Goal: Obtain resource: Obtain resource

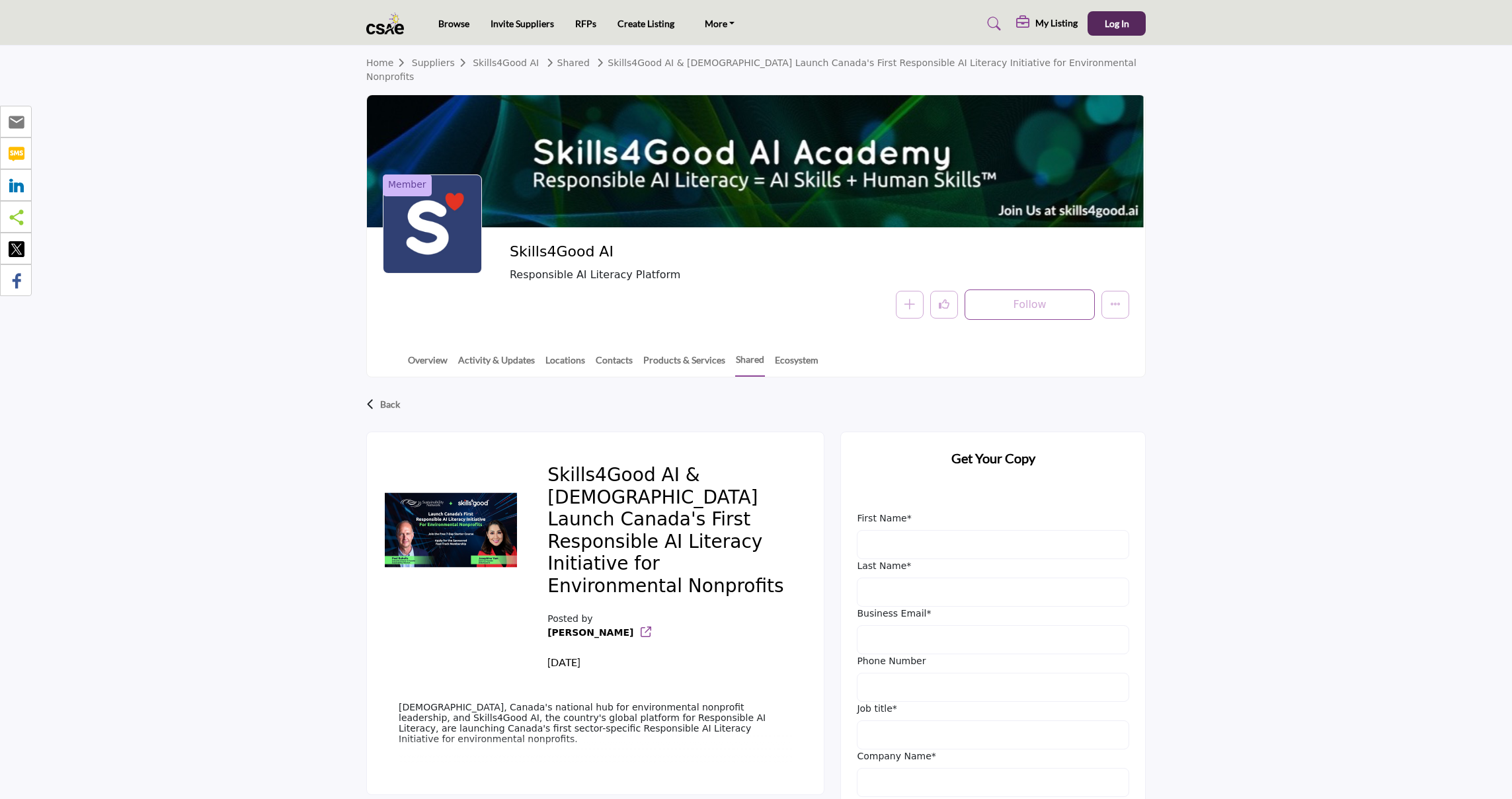
click at [641, 628] on icon at bounding box center [646, 632] width 11 height 11
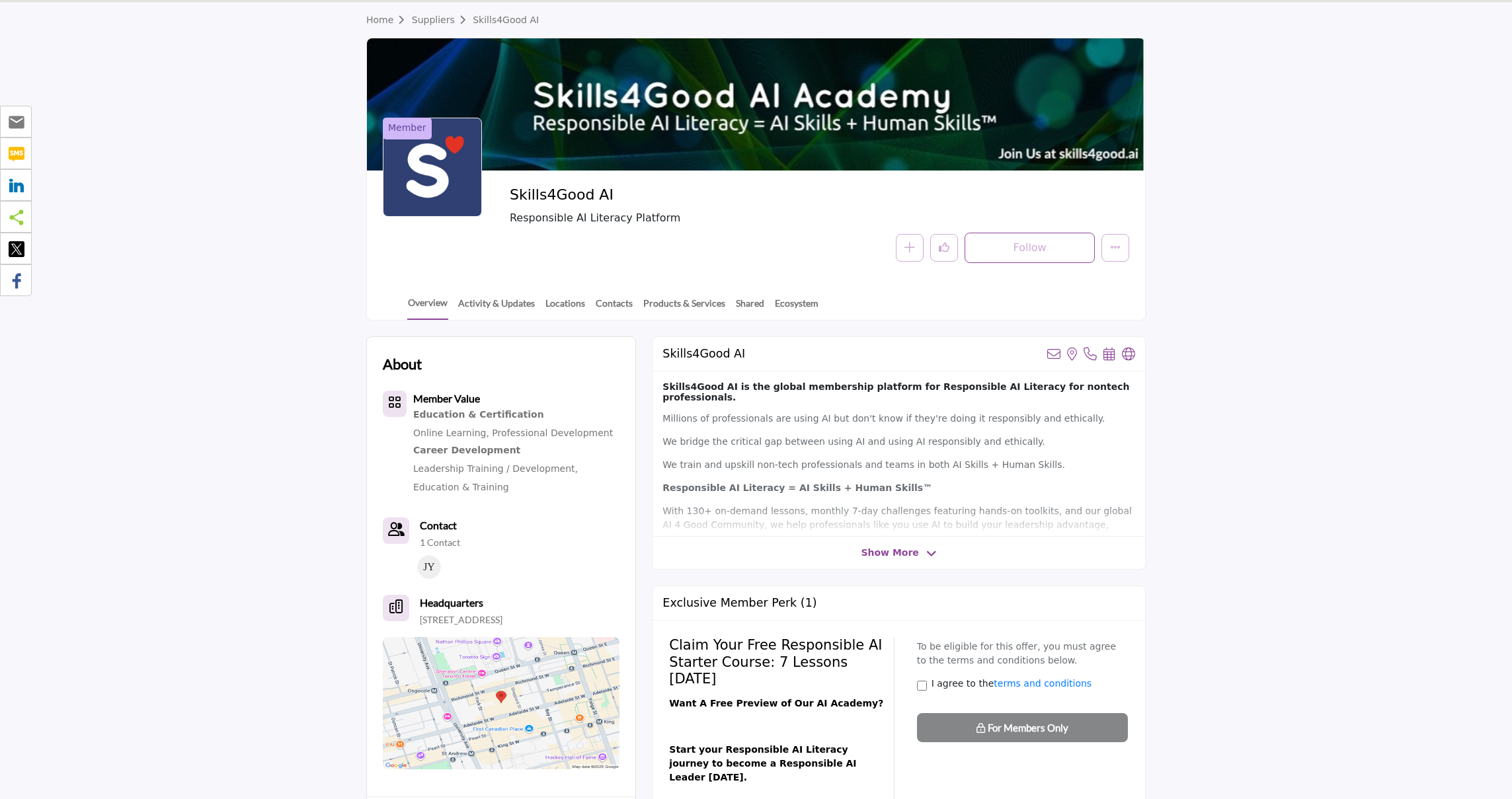
scroll to position [46, 0]
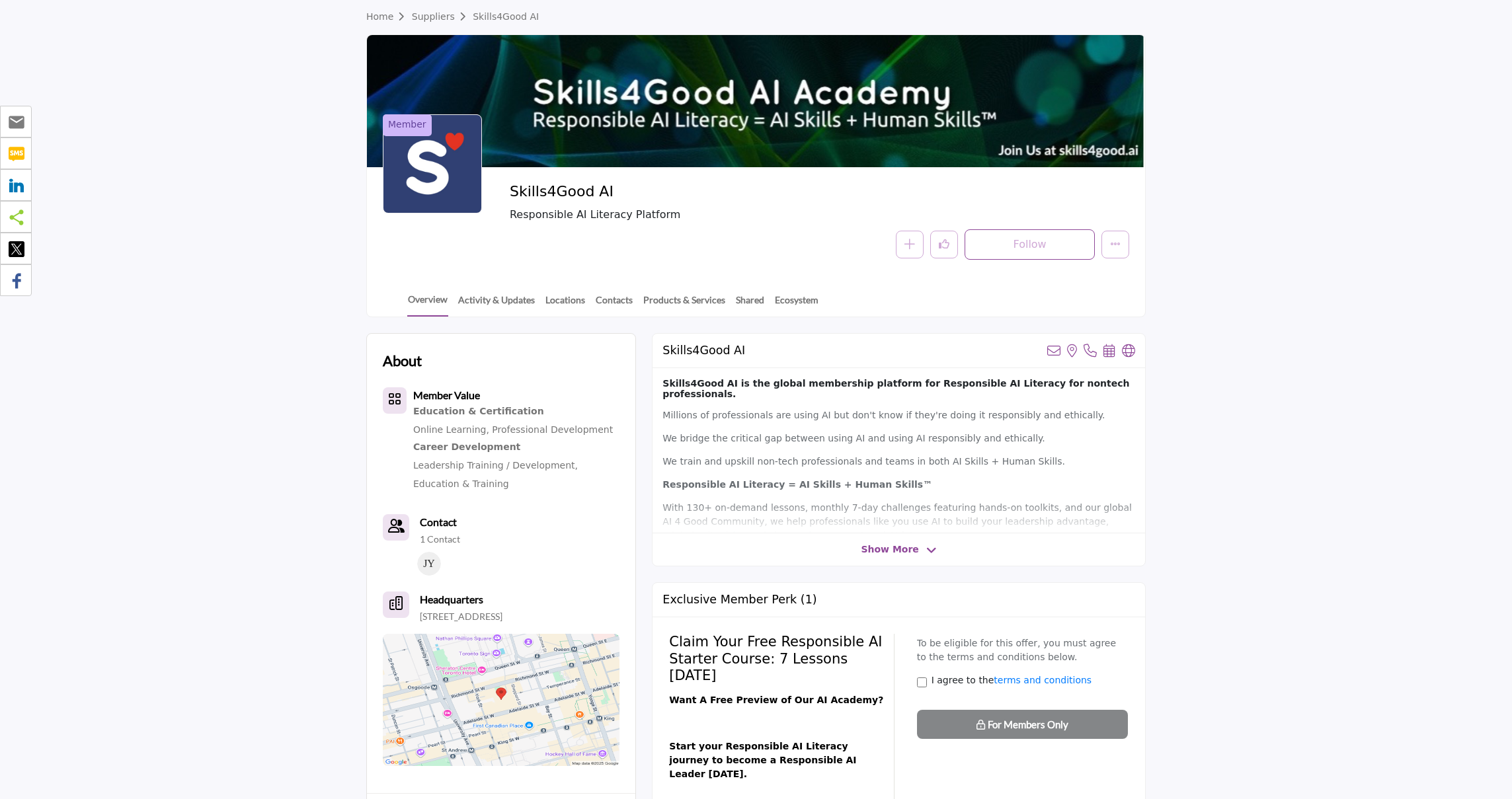
click at [901, 550] on span "Show More" at bounding box center [889, 549] width 57 height 14
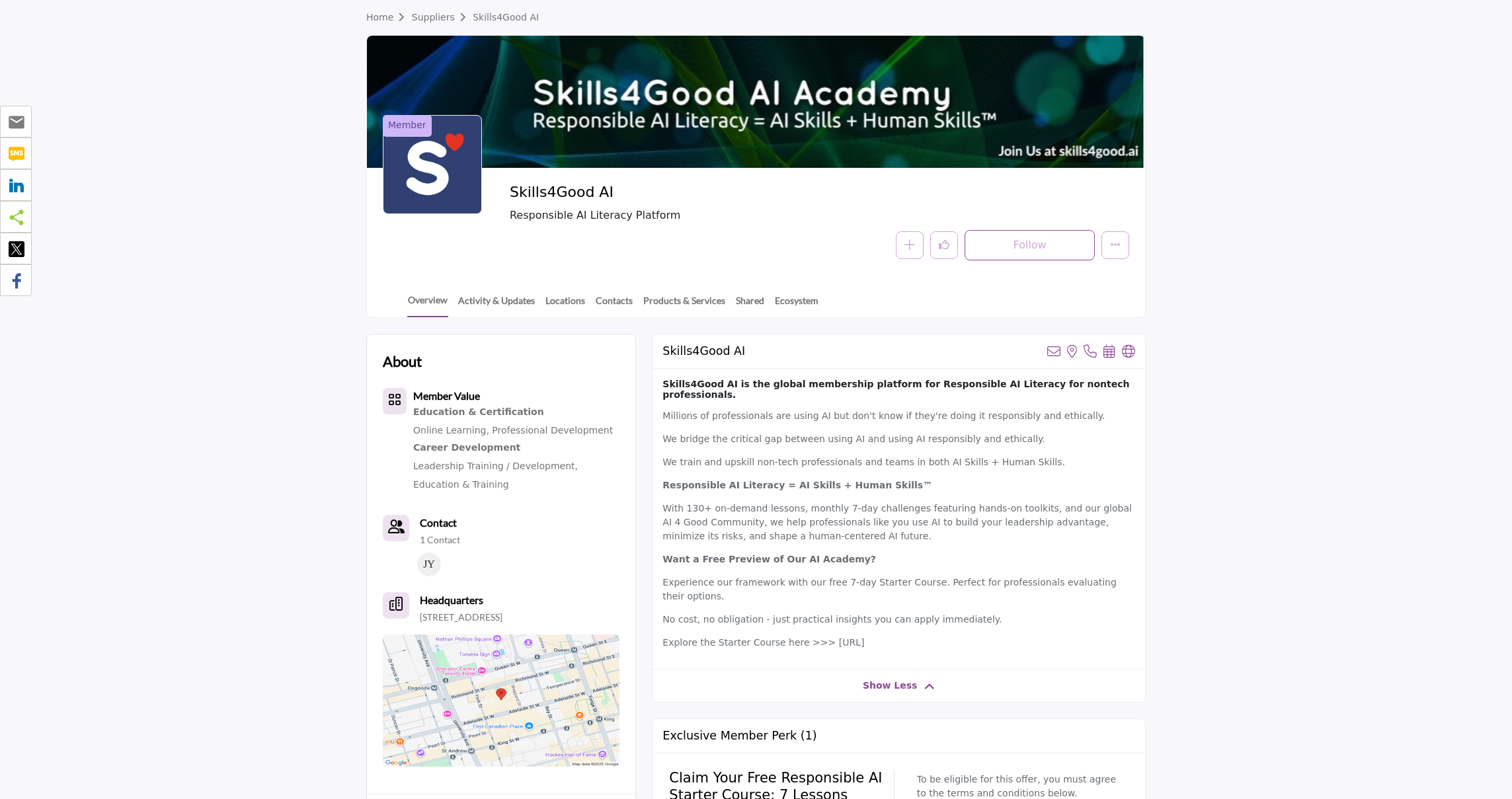
scroll to position [0, 0]
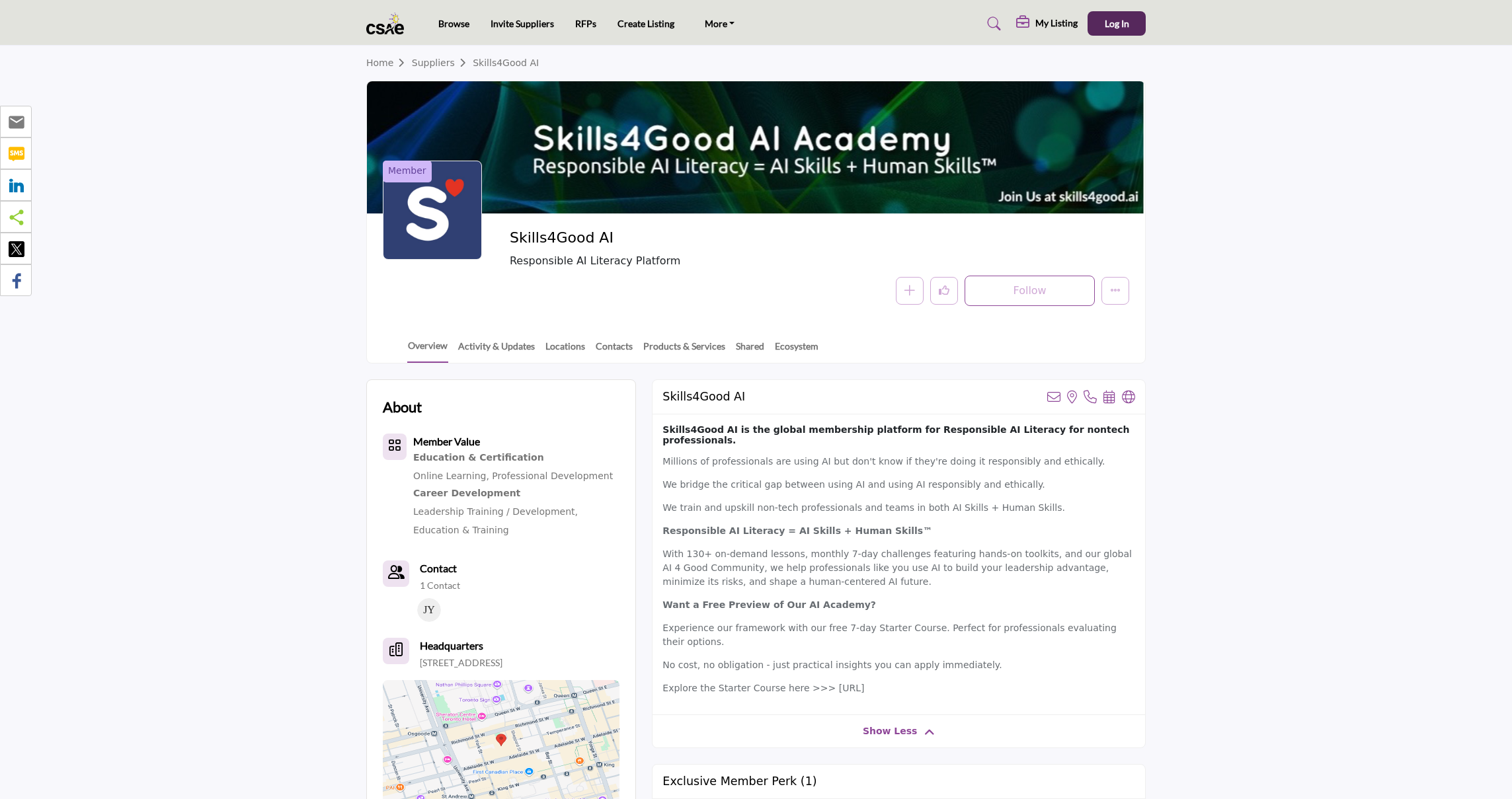
drag, startPoint x: 866, startPoint y: 536, endPoint x: 867, endPoint y: 543, distance: 7.1
click at [865, 536] on div "Skills4Good AI is the global membership platform for Responsible AI Literacy fo…" at bounding box center [899, 564] width 492 height 301
drag, startPoint x: 1069, startPoint y: 686, endPoint x: 819, endPoint y: 680, distance: 250.1
click at [819, 680] on div "Skills4Good AI is the global membership platform for Responsible AI Literacy fo…" at bounding box center [899, 564] width 492 height 301
drag, startPoint x: 940, startPoint y: 661, endPoint x: 970, endPoint y: 664, distance: 30.1
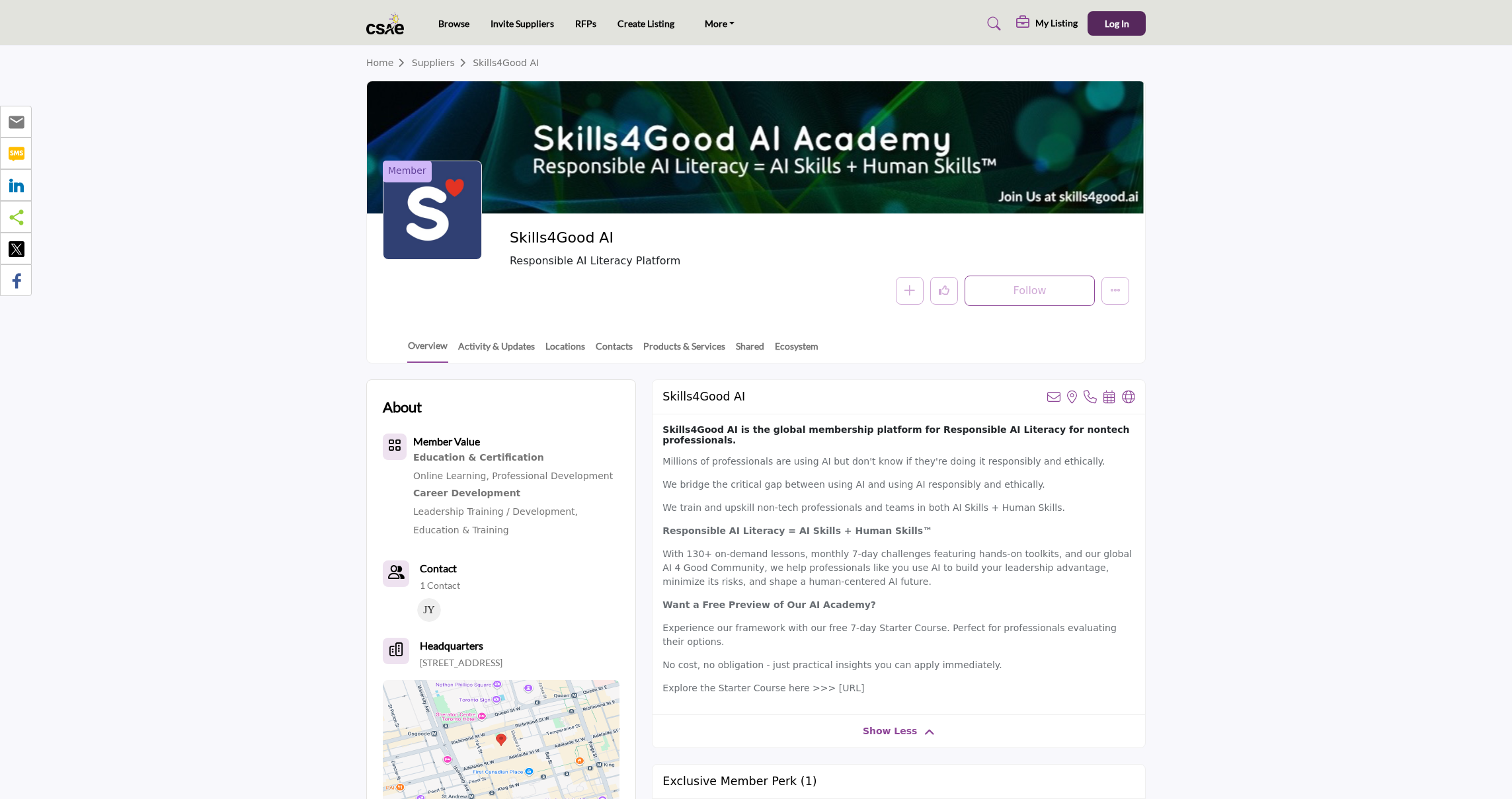
click at [940, 661] on p "No cost, no obligation - just practical insights you can apply immediately." at bounding box center [899, 665] width 472 height 14
drag, startPoint x: 1074, startPoint y: 679, endPoint x: 821, endPoint y: 680, distance: 253.0
click at [821, 681] on p "Explore the Starter Course here >>> [URL]" at bounding box center [899, 688] width 472 height 14
copy p "[URL]"
click at [809, 554] on p "With 130+ on-demand lessons, monthly 7-day challenges featuring hands-on toolki…" at bounding box center [899, 568] width 472 height 41
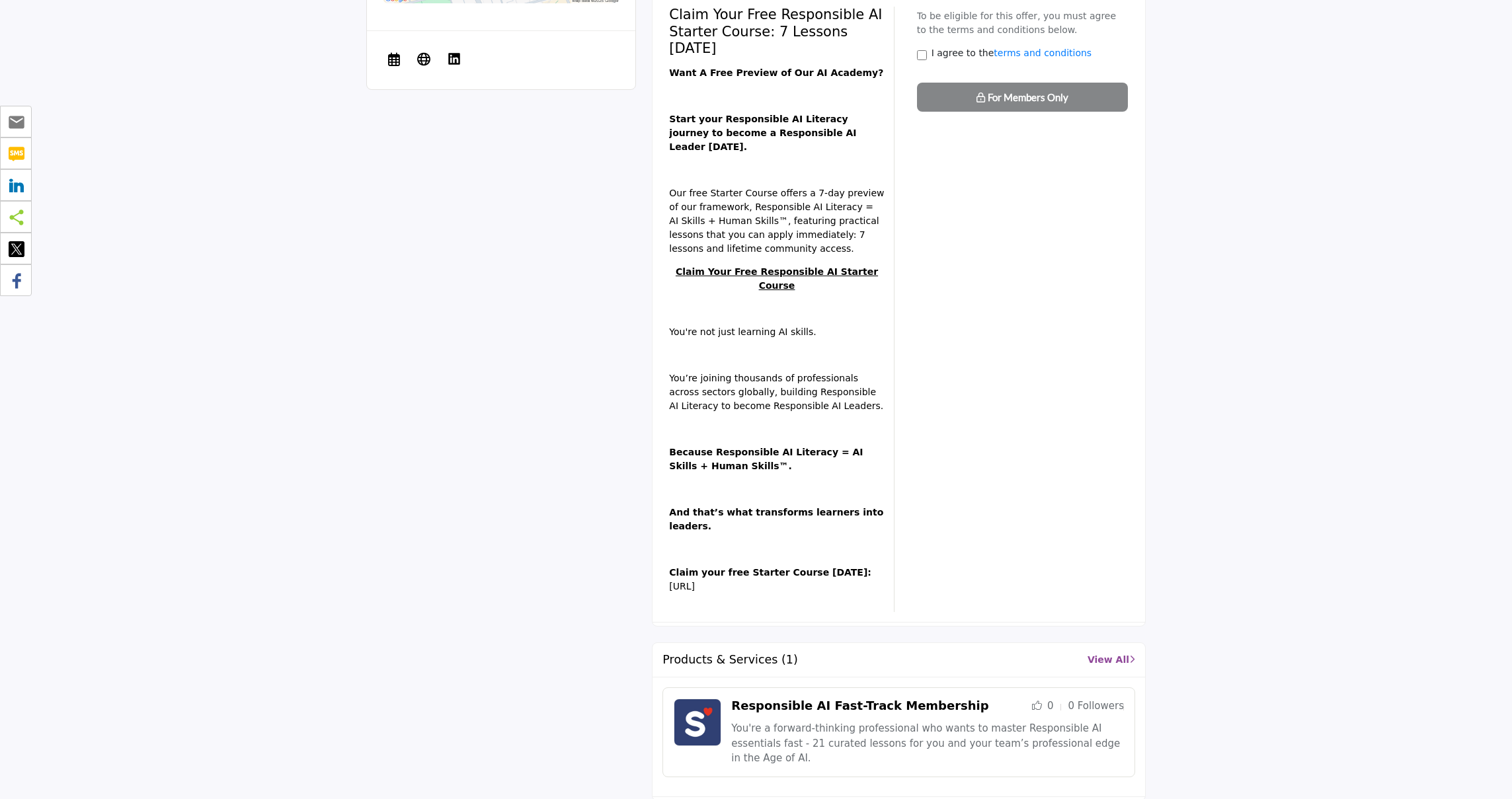
scroll to position [811, 0]
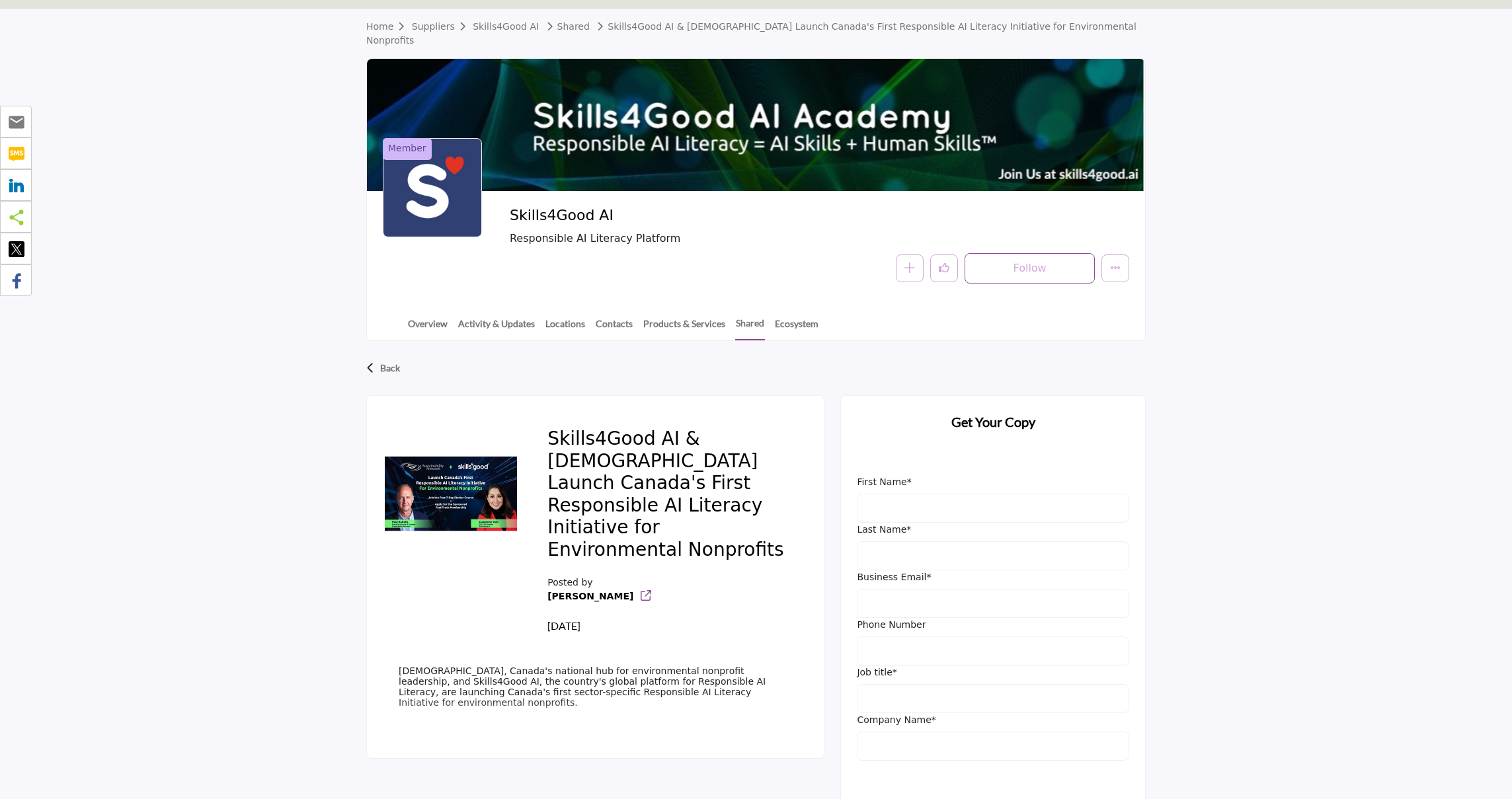
scroll to position [101, 0]
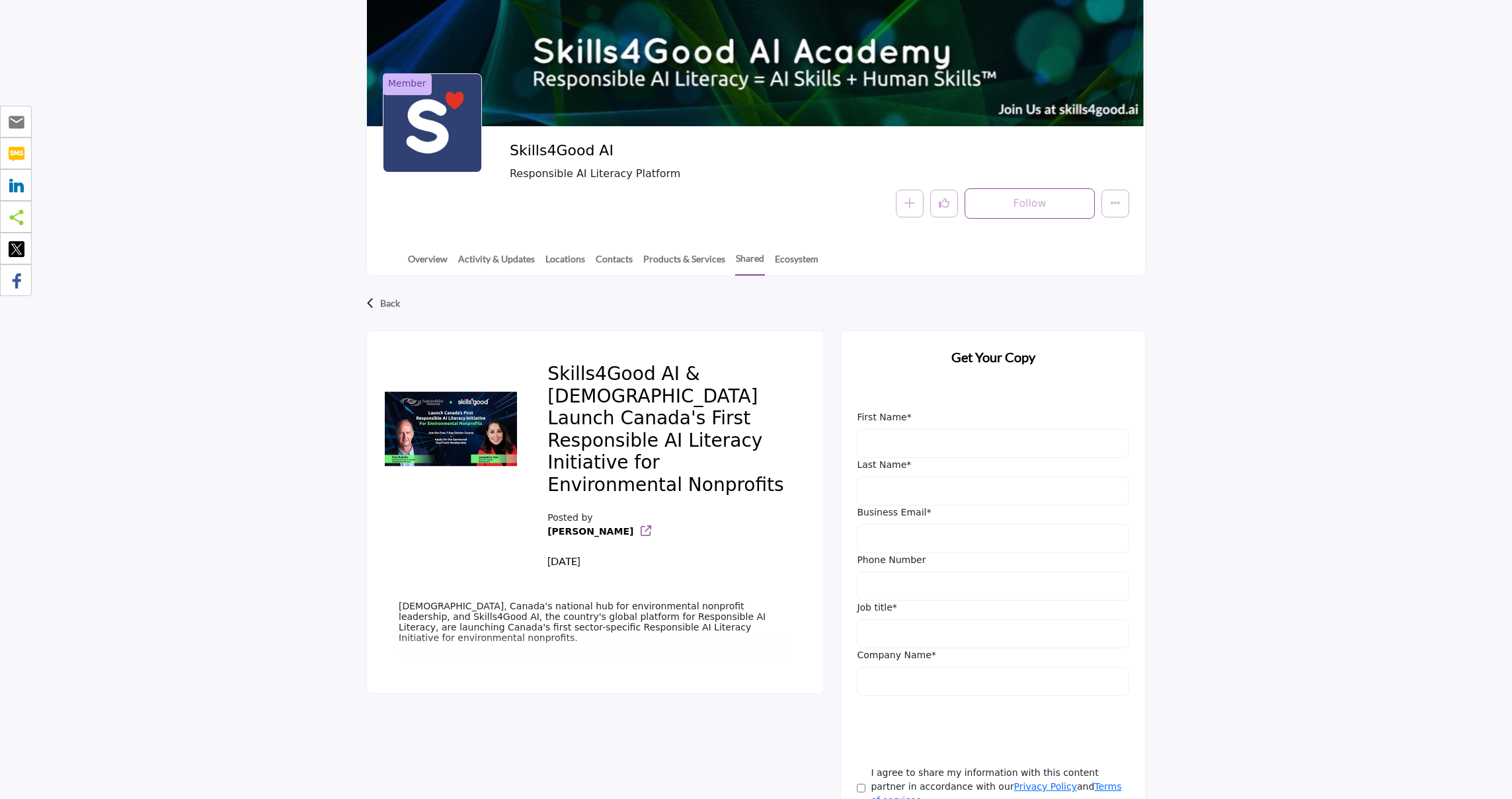
click at [641, 534] on icon at bounding box center [646, 531] width 11 height 11
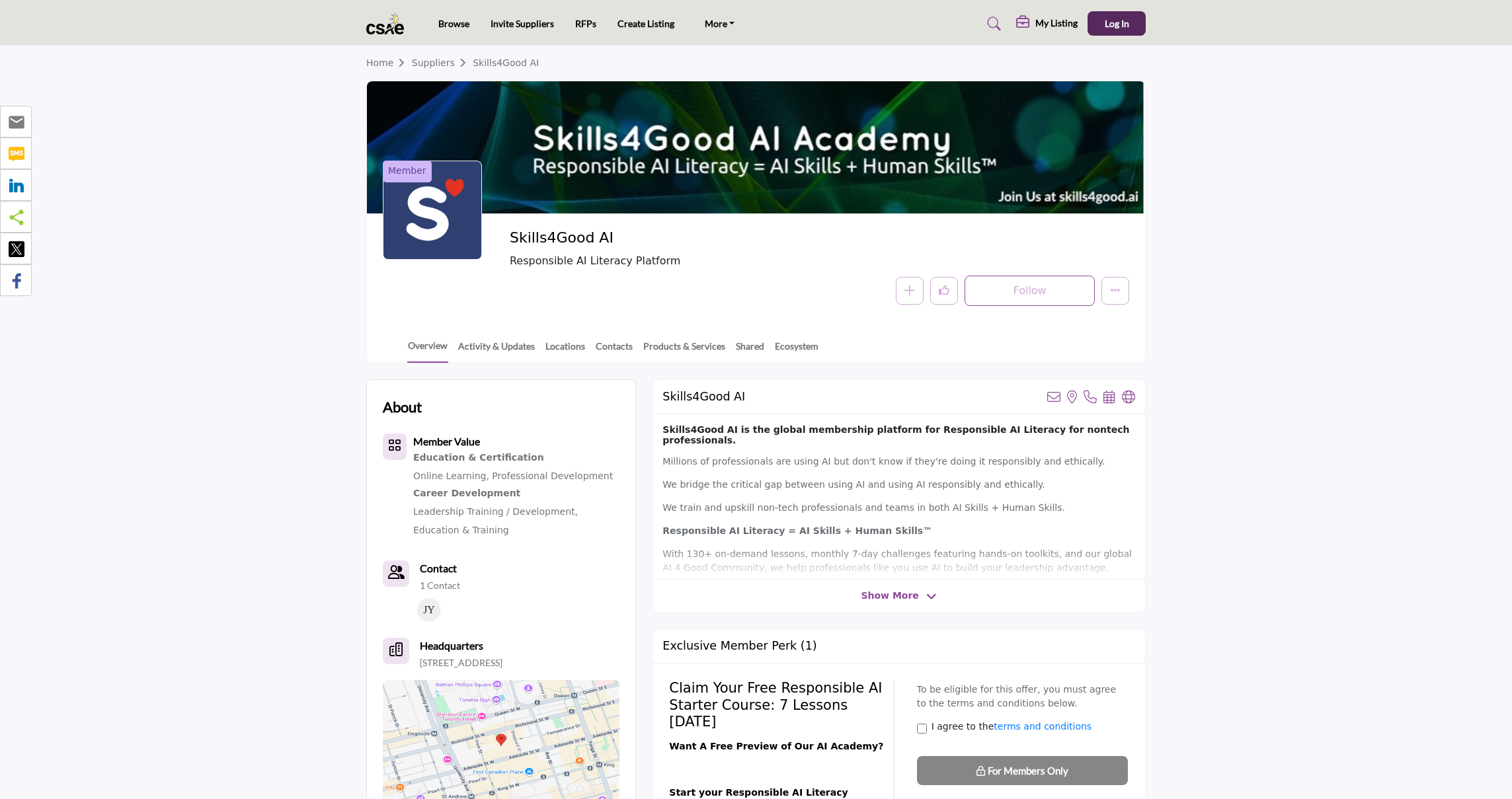
scroll to position [307, 0]
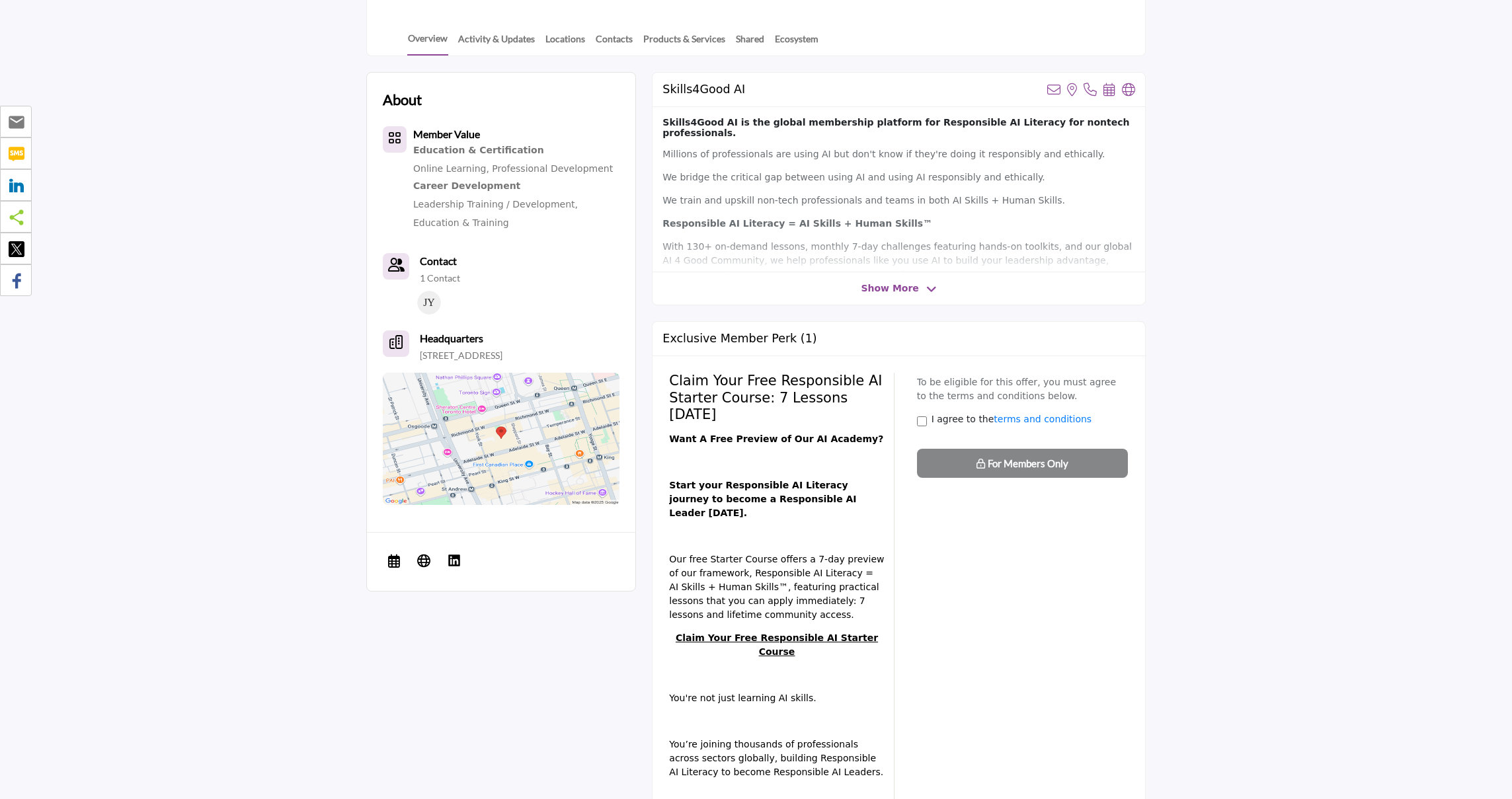
click at [866, 293] on span "Show More" at bounding box center [889, 288] width 57 height 14
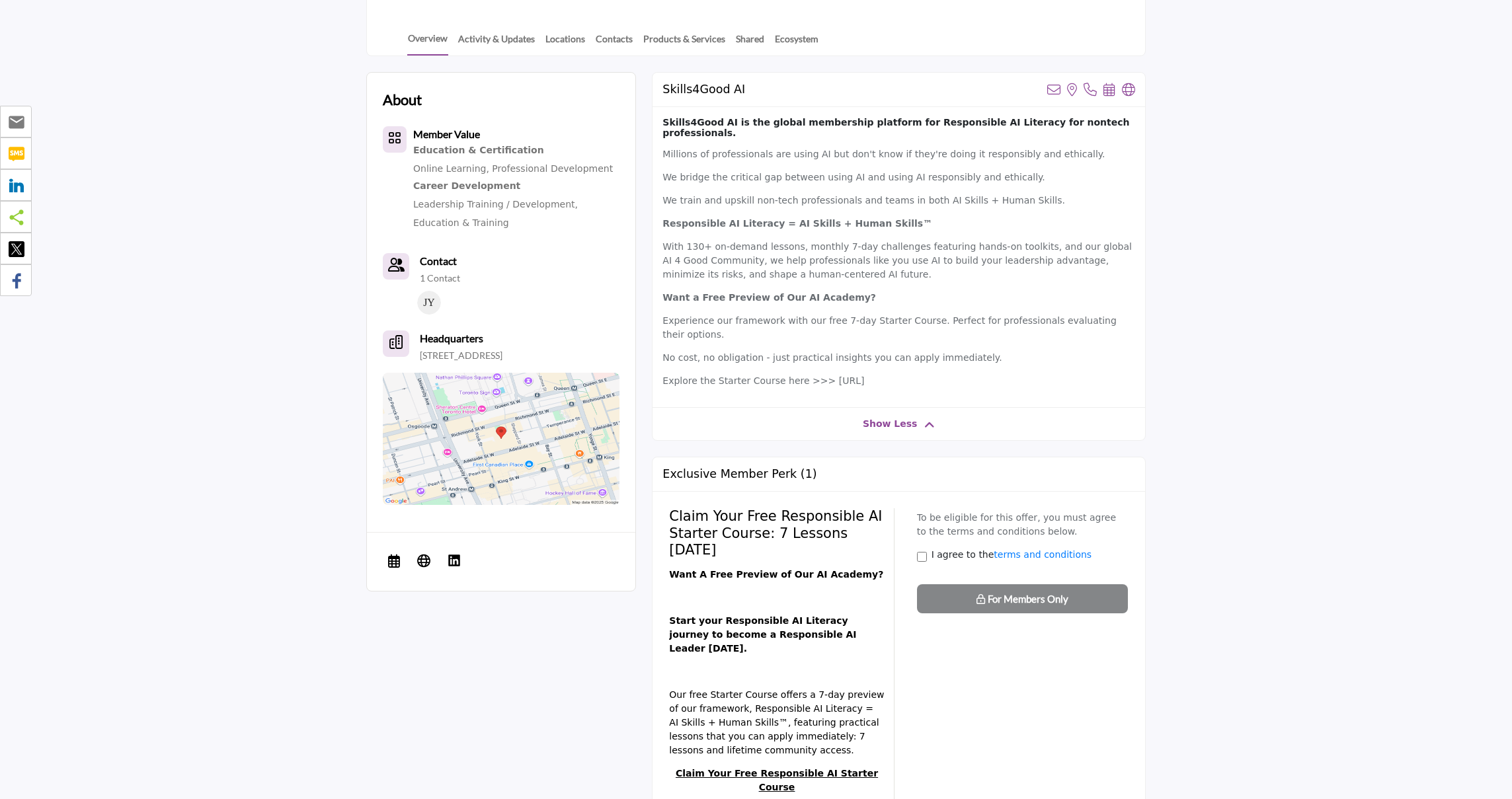
drag, startPoint x: 1040, startPoint y: 375, endPoint x: 819, endPoint y: 370, distance: 221.1
click at [819, 374] on p "Explore the Starter Course here >>> https://skills4good.ai/responsible-ai-start…" at bounding box center [899, 381] width 472 height 14
copy p "https://skills4good.ai/responsible-ai-starter-course/"
